Goal: Communication & Community: Answer question/provide support

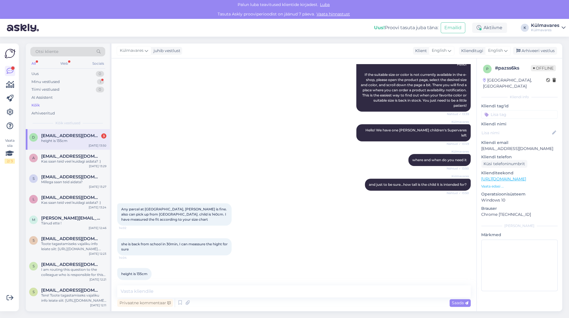
scroll to position [72, 0]
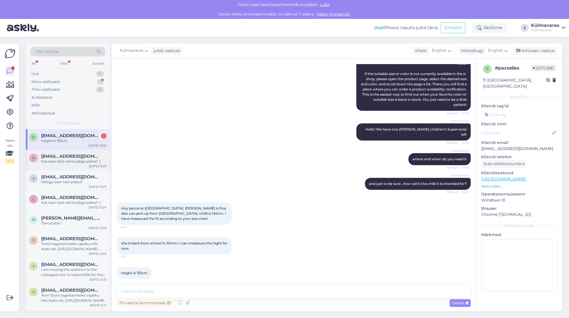
click at [57, 159] on div "Kas saan teid veel kuidagi aidata? :)" at bounding box center [73, 161] width 65 height 5
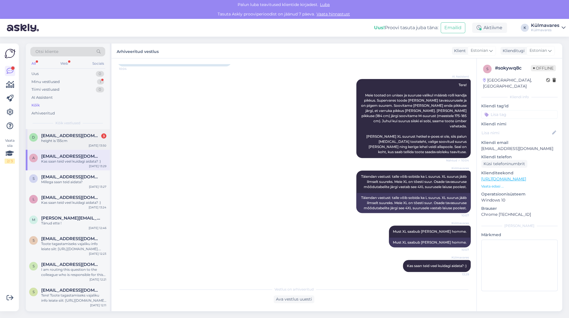
click at [56, 138] on div "height is 135cm" at bounding box center [73, 140] width 65 height 5
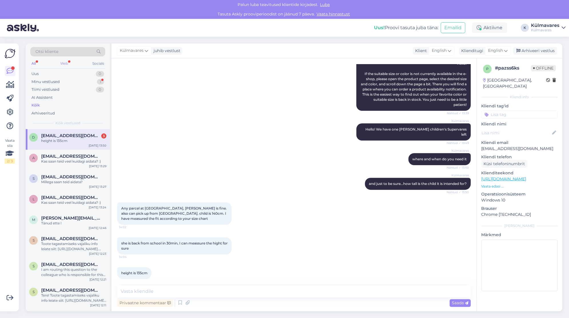
click at [67, 66] on div "Web" at bounding box center [64, 63] width 10 height 7
click at [58, 139] on div "height is 135cm" at bounding box center [73, 140] width 65 height 5
click at [209, 290] on textarea at bounding box center [294, 291] width 354 height 12
click at [43, 157] on span "[EMAIL_ADDRESS][DOMAIN_NAME]" at bounding box center [71, 156] width 60 height 5
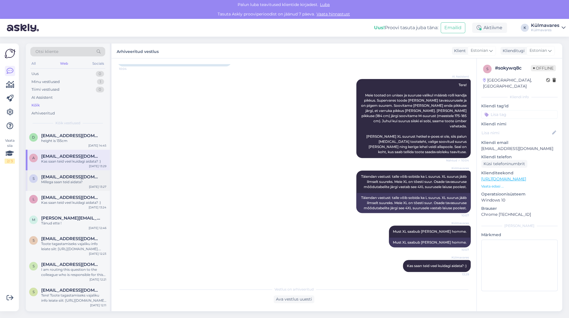
click at [58, 174] on span "[EMAIL_ADDRESS][DOMAIN_NAME]" at bounding box center [71, 176] width 60 height 5
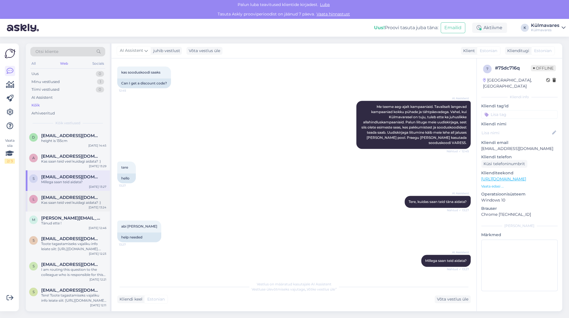
click at [60, 201] on div "Kas saan teid veel kuidagi aidata? :)" at bounding box center [73, 202] width 65 height 5
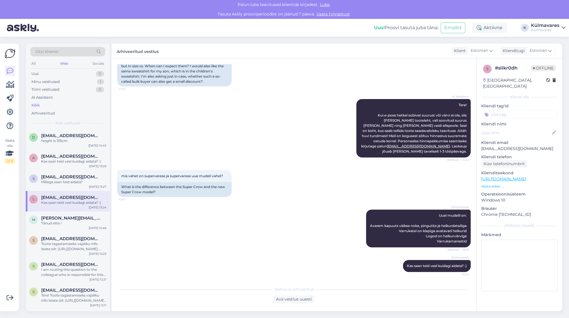
click at [56, 218] on span "[PERSON_NAME][EMAIL_ADDRESS][DOMAIN_NAME]" at bounding box center [71, 217] width 60 height 5
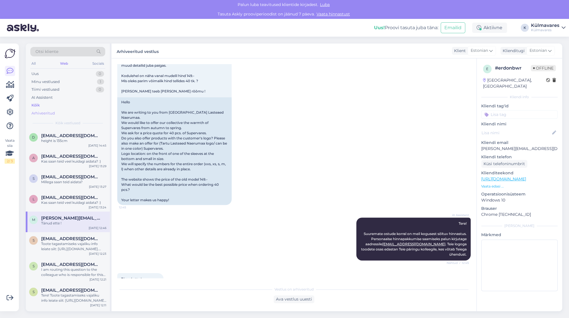
scroll to position [104, 0]
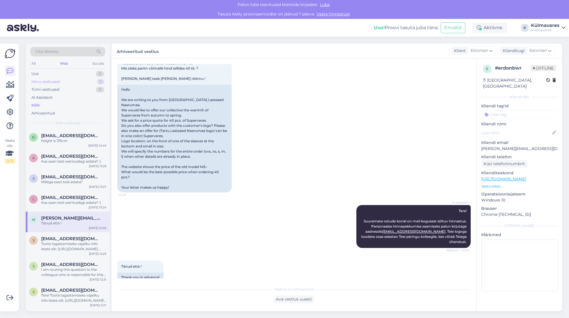
click at [73, 83] on div "Minu vestlused 1" at bounding box center [67, 82] width 75 height 8
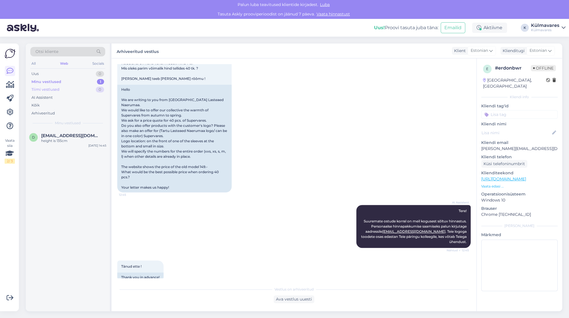
click at [46, 91] on div "Tiimi vestlused" at bounding box center [45, 90] width 28 height 6
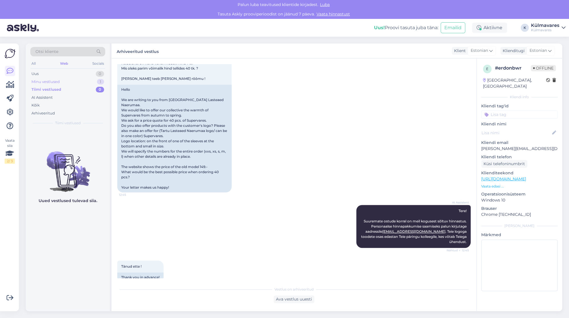
click at [53, 81] on div "Minu vestlused" at bounding box center [45, 82] width 28 height 6
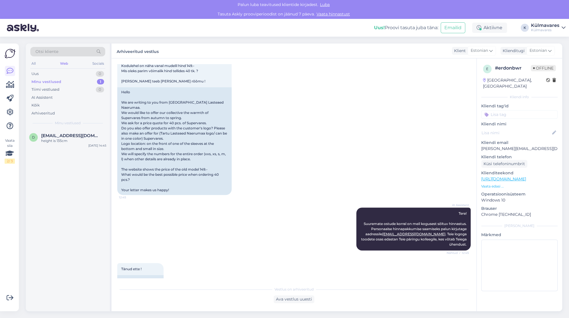
click at [257, 215] on div "AI Assistent Tere! Suuremate ostude korral on meil kogusest sõltuv hinnastus. P…" at bounding box center [294, 229] width 354 height 56
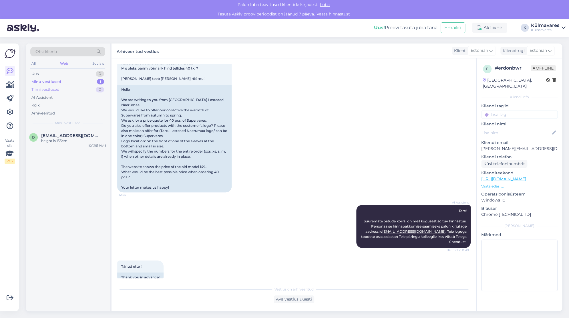
click at [57, 88] on div "Tiimi vestlused" at bounding box center [45, 90] width 28 height 6
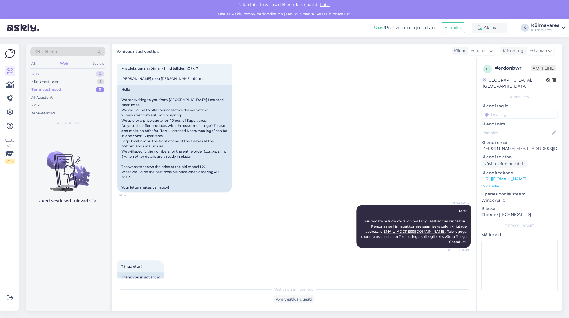
click at [60, 73] on div "Uus 0" at bounding box center [67, 74] width 75 height 8
click at [68, 82] on div "Minu vestlused 1" at bounding box center [67, 82] width 75 height 8
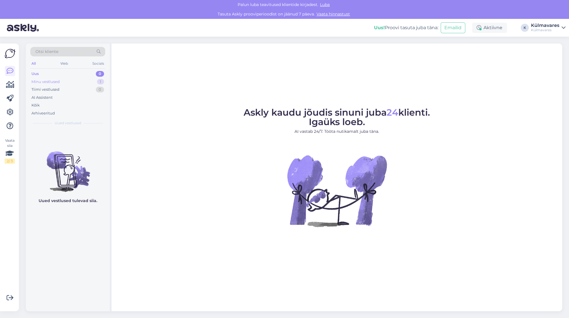
click at [63, 81] on div "Minu vestlused 1" at bounding box center [67, 82] width 75 height 8
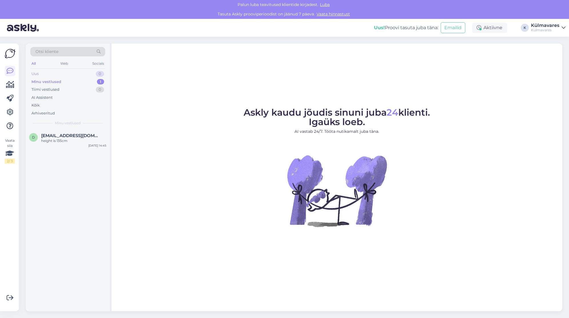
click at [55, 75] on div "Uus 0" at bounding box center [67, 74] width 75 height 8
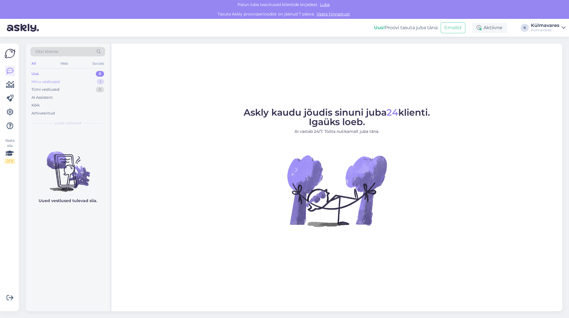
click at [56, 79] on div "Minu vestlused" at bounding box center [45, 82] width 28 height 6
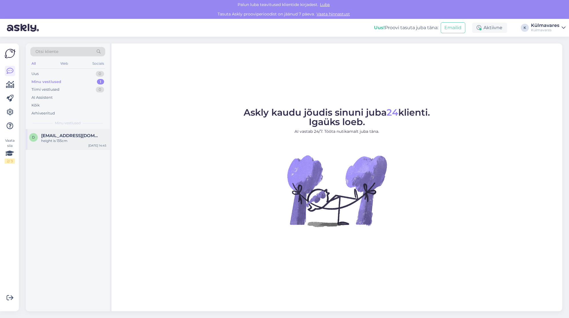
click at [66, 137] on span "[EMAIL_ADDRESS][DOMAIN_NAME]" at bounding box center [71, 135] width 60 height 5
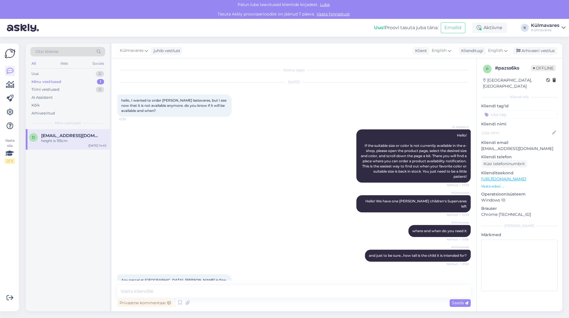
scroll to position [72, 0]
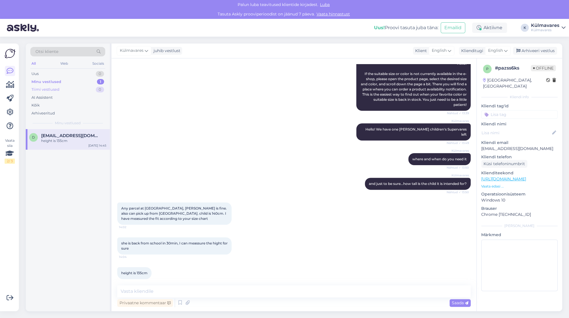
click at [56, 88] on div "Tiimi vestlused" at bounding box center [45, 90] width 28 height 6
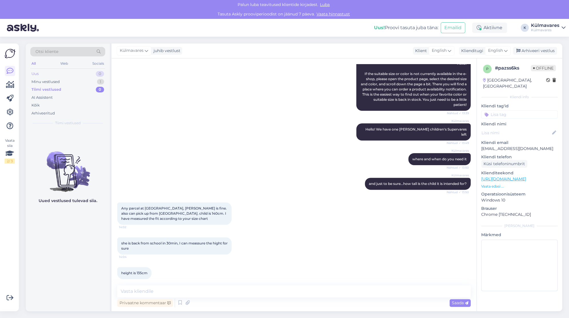
click at [59, 73] on div "Uus 0" at bounding box center [67, 74] width 75 height 8
click at [59, 80] on div "Minu vestlused" at bounding box center [45, 82] width 28 height 6
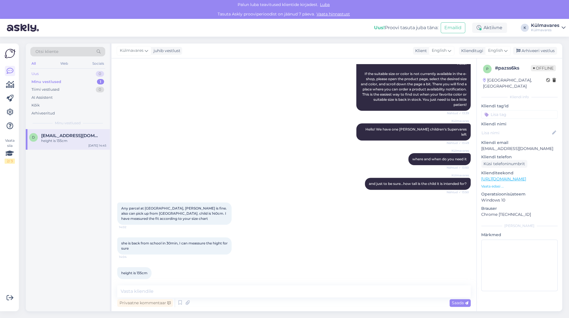
click at [55, 71] on div "Uus 0" at bounding box center [67, 74] width 75 height 8
